Goal: Information Seeking & Learning: Learn about a topic

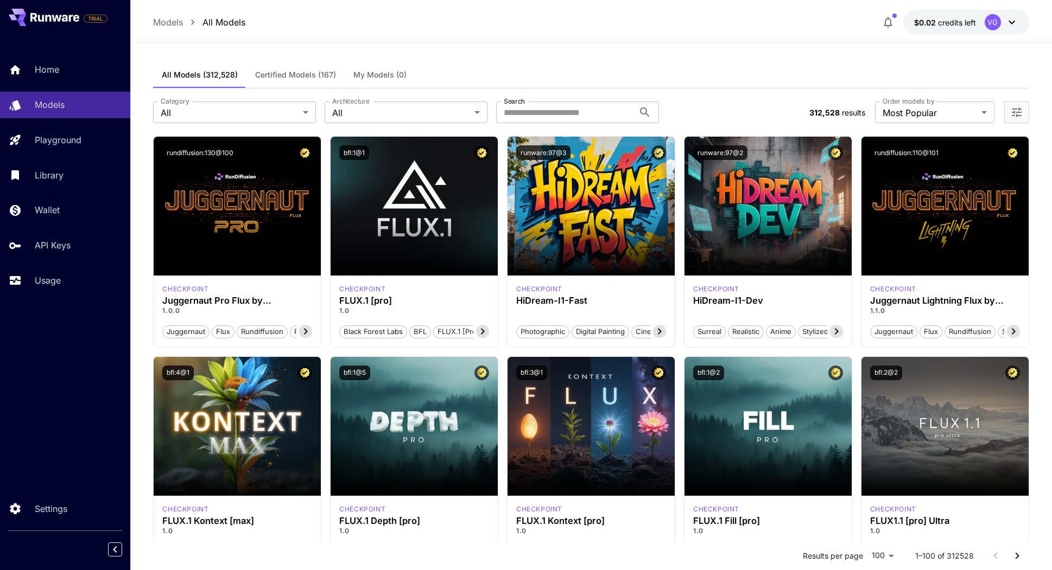
click at [775, 30] on div "Models All Models $0.02 credits left VG" at bounding box center [591, 22] width 876 height 25
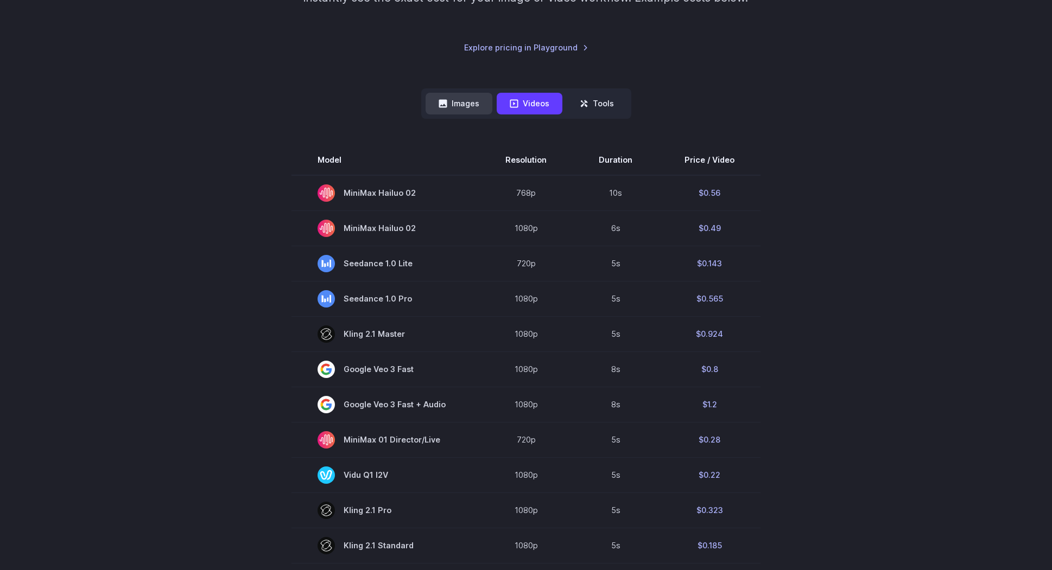
click at [455, 99] on button "Images" at bounding box center [459, 103] width 67 height 21
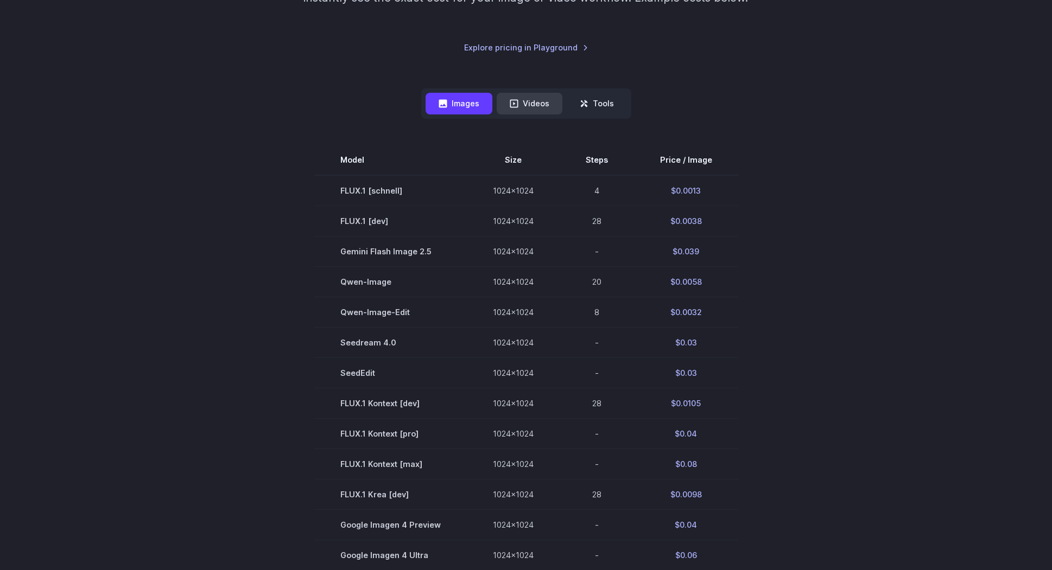
drag, startPoint x: 588, startPoint y: 102, endPoint x: 528, endPoint y: 102, distance: 60.3
click at [587, 102] on button "Tools" at bounding box center [597, 103] width 60 height 21
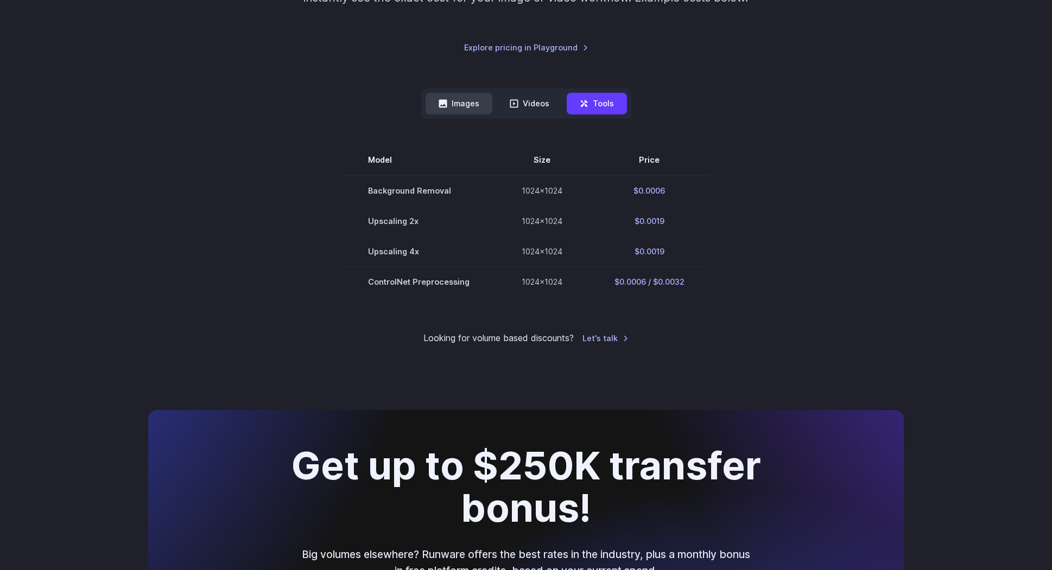
click at [446, 103] on icon at bounding box center [443, 104] width 8 height 8
click at [455, 104] on button "Images" at bounding box center [459, 103] width 67 height 21
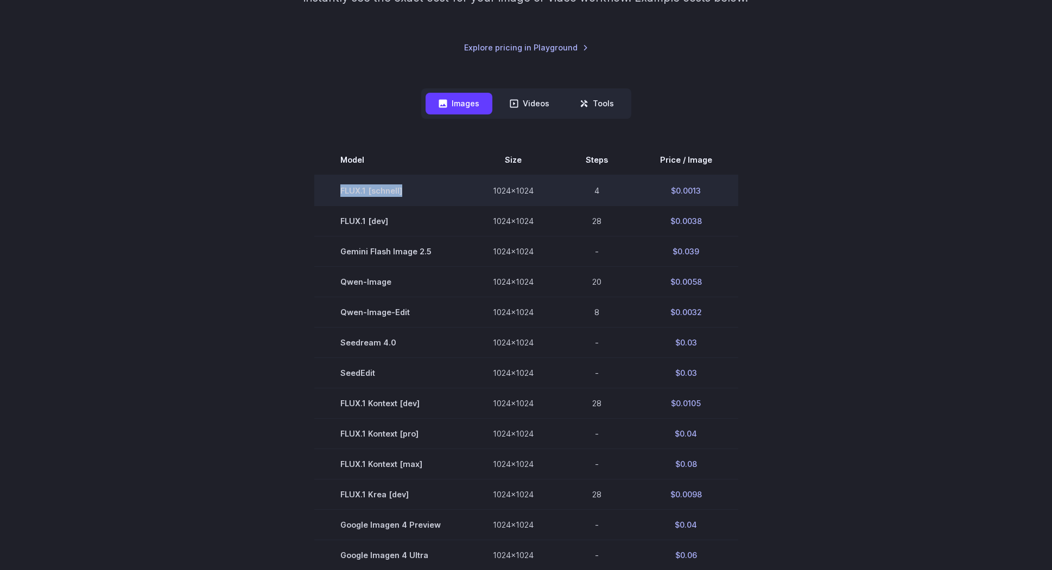
drag, startPoint x: 412, startPoint y: 192, endPoint x: 329, endPoint y: 192, distance: 82.5
click at [329, 192] on td "FLUX.1 [schnell]" at bounding box center [390, 190] width 153 height 31
